Goal: Information Seeking & Learning: Learn about a topic

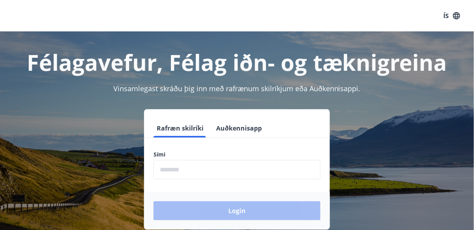
click at [189, 171] on input "phone" at bounding box center [237, 169] width 167 height 19
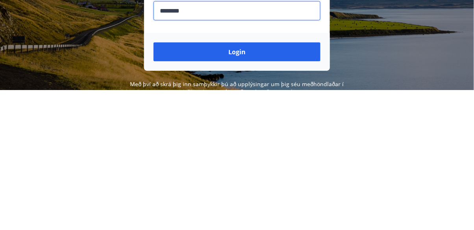
type input "********"
click at [229, 191] on button "Login" at bounding box center [237, 192] width 167 height 19
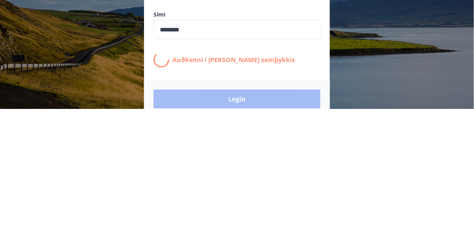
scroll to position [19, 0]
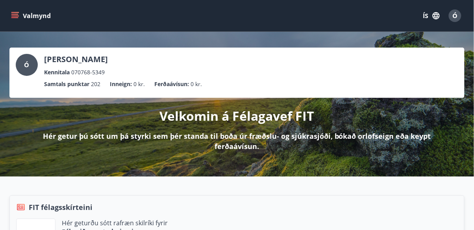
click at [11, 12] on icon "menu" at bounding box center [15, 16] width 8 height 8
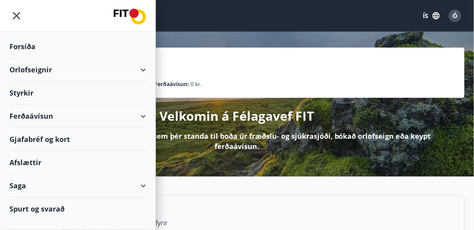
click at [31, 71] on div "Orlofseignir" at bounding box center [77, 69] width 137 height 23
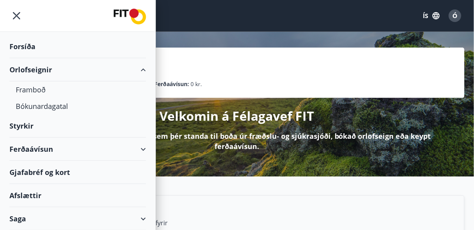
click at [40, 110] on div "Bókunardagatal" at bounding box center [78, 106] width 124 height 17
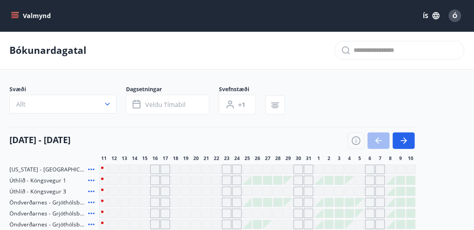
click at [276, 106] on icon "button" at bounding box center [275, 106] width 8 height 1
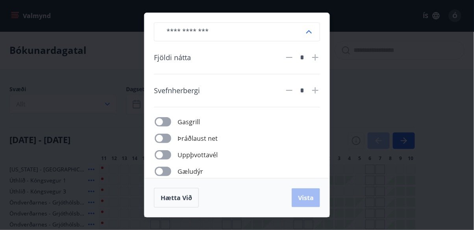
click at [449, 145] on div "​ Fjöldi nátta * Svefnherbergi * Gasgrill Þráðlaust net Uppþvottavél Gæludýr Þu…" at bounding box center [237, 115] width 474 height 230
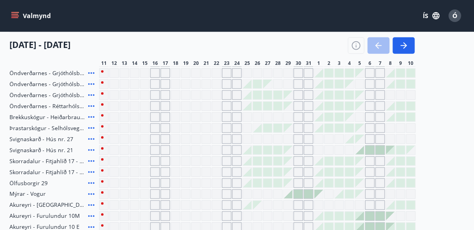
scroll to position [144, 0]
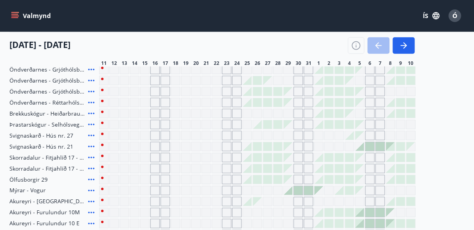
click at [444, 163] on div "Florida - Orlando Úthlíð - Kóngsvegur 1 Úthlíð - Kóngsvegur 3 Öndverðarnes - Gr…" at bounding box center [236, 185] width 455 height 329
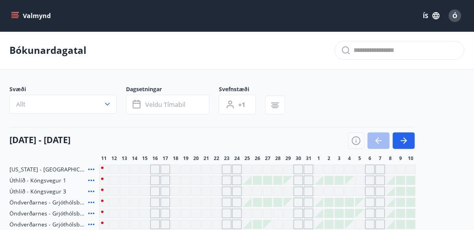
scroll to position [7, 0]
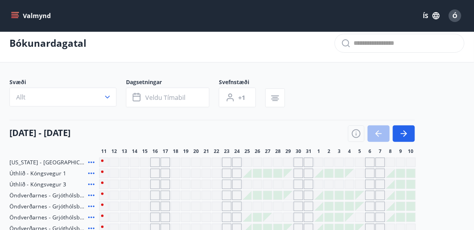
click at [13, 17] on icon "menu" at bounding box center [14, 17] width 7 height 1
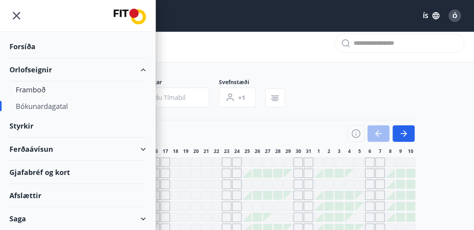
click at [447, 120] on div "11 ágúst - 10 september 11 12 13 14 15 16 17 18 19 20 21 22 23 24 25 26 27 28 2…" at bounding box center [236, 137] width 455 height 35
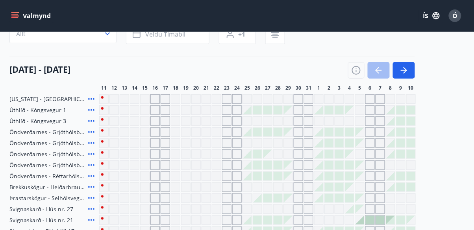
scroll to position [0, 0]
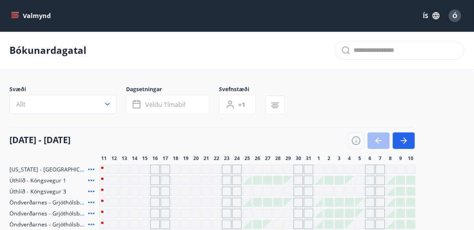
click at [15, 9] on button "Valmynd" at bounding box center [31, 16] width 44 height 14
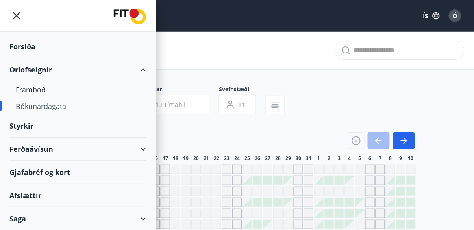
click at [136, 70] on div "Orlofseignir" at bounding box center [77, 69] width 137 height 23
click at [137, 70] on div "Orlofseignir" at bounding box center [77, 69] width 137 height 23
click at [150, 67] on div "Orlofseignir" at bounding box center [78, 69] width 156 height 23
click at [11, 58] on div "Styrkir" at bounding box center [77, 46] width 137 height 23
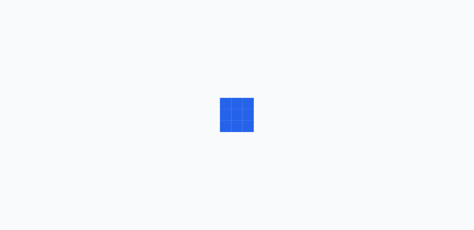
click at [26, 197] on div at bounding box center [237, 115] width 474 height 230
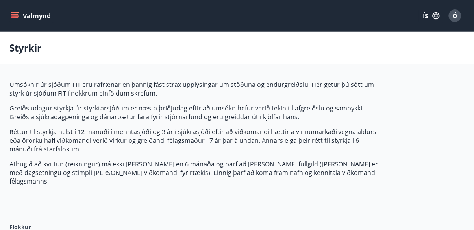
type input "***"
click at [14, 12] on icon "menu" at bounding box center [15, 12] width 9 height 1
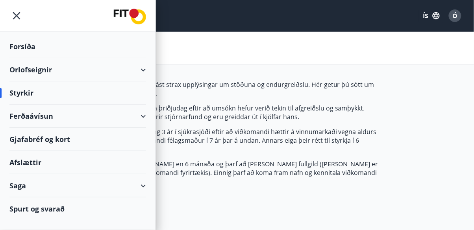
click at [34, 103] on div "Styrkir" at bounding box center [77, 93] width 137 height 23
click at [35, 111] on div "Ferðaávísun" at bounding box center [77, 116] width 137 height 23
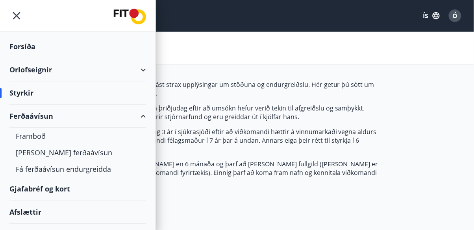
click at [32, 137] on div "Framboð" at bounding box center [78, 136] width 124 height 17
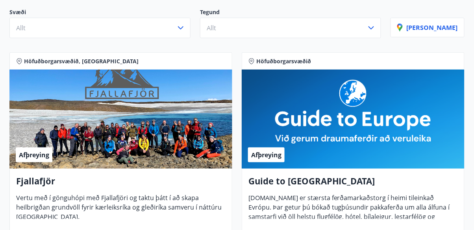
scroll to position [94, 0]
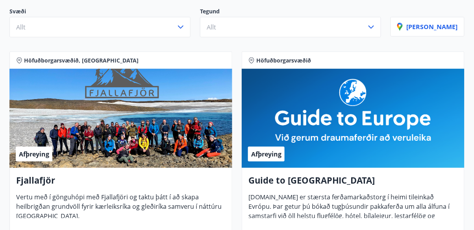
click at [427, 157] on div "Afþreying" at bounding box center [353, 118] width 223 height 99
click at [422, 230] on div "Guide to Europe Guidetoeurope.com er stærsta ferðamarkaðstorg í heimi tileinkað…" at bounding box center [353, 216] width 223 height 97
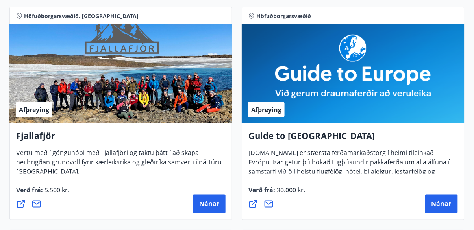
scroll to position [140, 0]
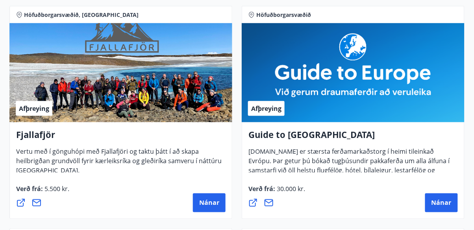
click at [436, 204] on span "Nánar" at bounding box center [442, 203] width 20 height 9
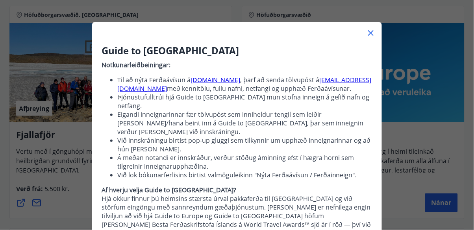
scroll to position [0, 0]
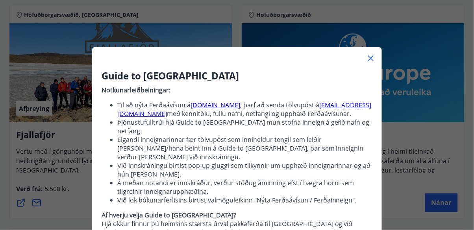
click at [222, 105] on link "guidetoeurope.com" at bounding box center [216, 105] width 50 height 9
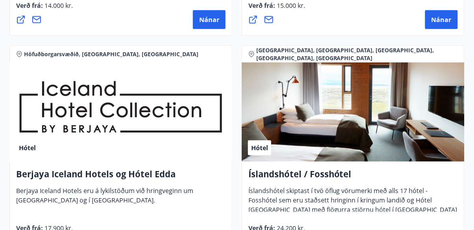
scroll to position [1439, 0]
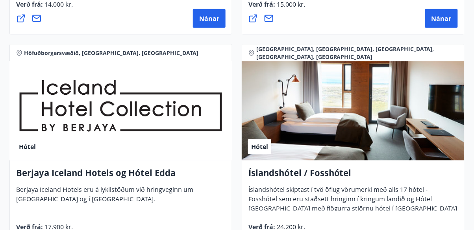
click at [56, 119] on div "Hótel" at bounding box center [120, 110] width 223 height 99
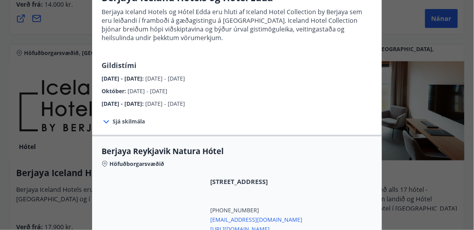
scroll to position [0, 0]
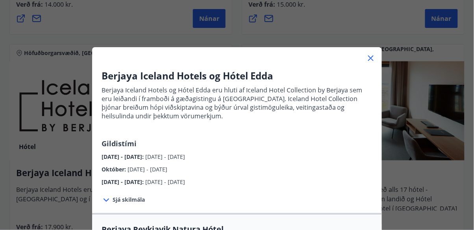
click at [371, 58] on icon at bounding box center [371, 58] width 1 height 1
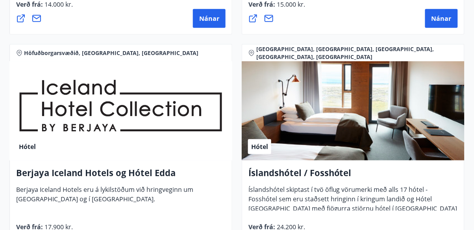
scroll to position [1565, 0]
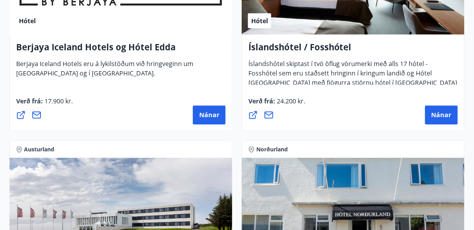
click at [439, 116] on span "Nánar" at bounding box center [442, 115] width 20 height 9
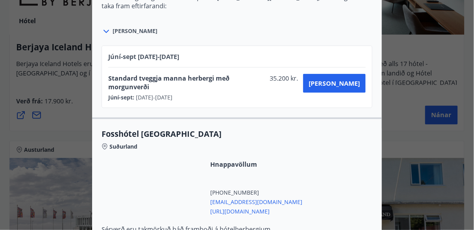
scroll to position [2177, 0]
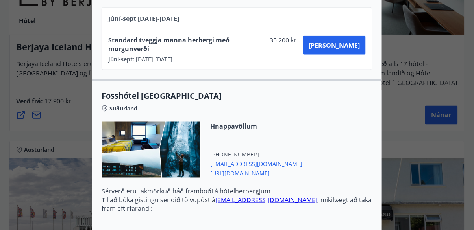
scroll to position [2214, 0]
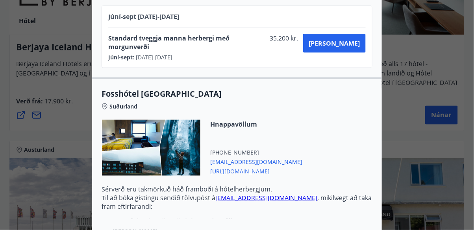
click at [104, 228] on icon at bounding box center [106, 232] width 9 height 9
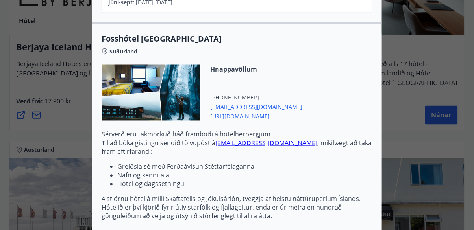
scroll to position [2269, 0]
click at [105, 230] on icon at bounding box center [107, 233] width 6 height 3
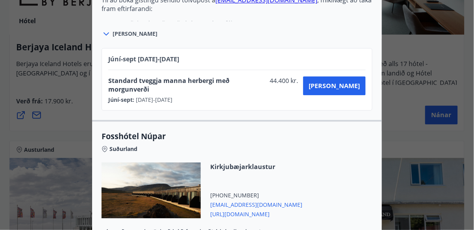
scroll to position [2413, 0]
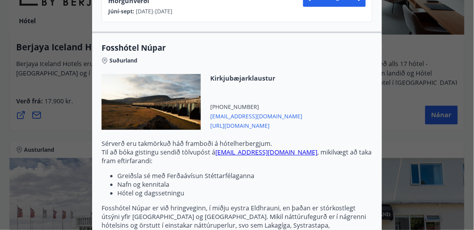
scroll to position [2508, 0]
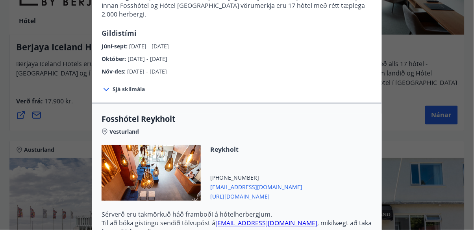
scroll to position [0, 0]
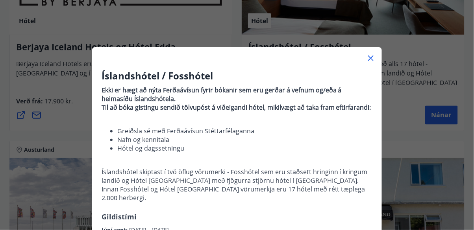
click at [371, 58] on icon at bounding box center [371, 58] width 1 height 1
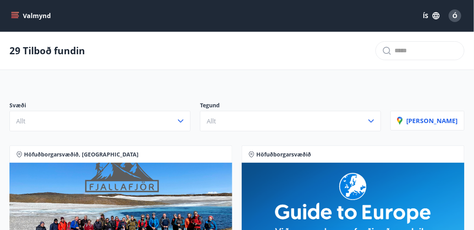
click at [9, 16] on button "Valmynd" at bounding box center [31, 16] width 44 height 14
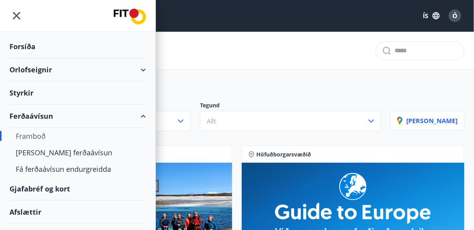
click at [24, 211] on div "Afslættir" at bounding box center [77, 212] width 137 height 23
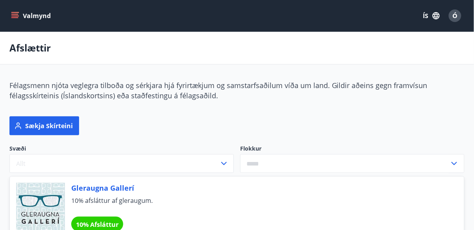
click at [17, 19] on icon "menu" at bounding box center [15, 16] width 8 height 8
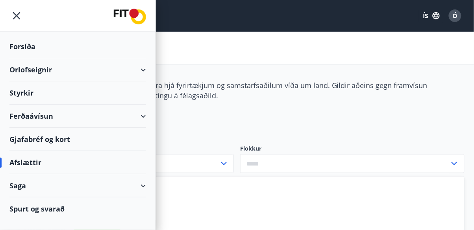
click at [19, 37] on div "Forsíða" at bounding box center [77, 46] width 137 height 23
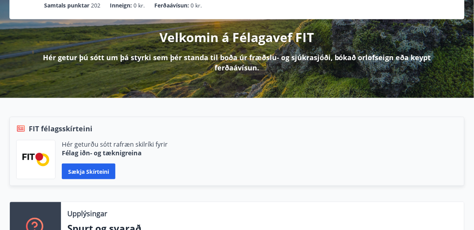
scroll to position [78, 0]
